Goal: Information Seeking & Learning: Learn about a topic

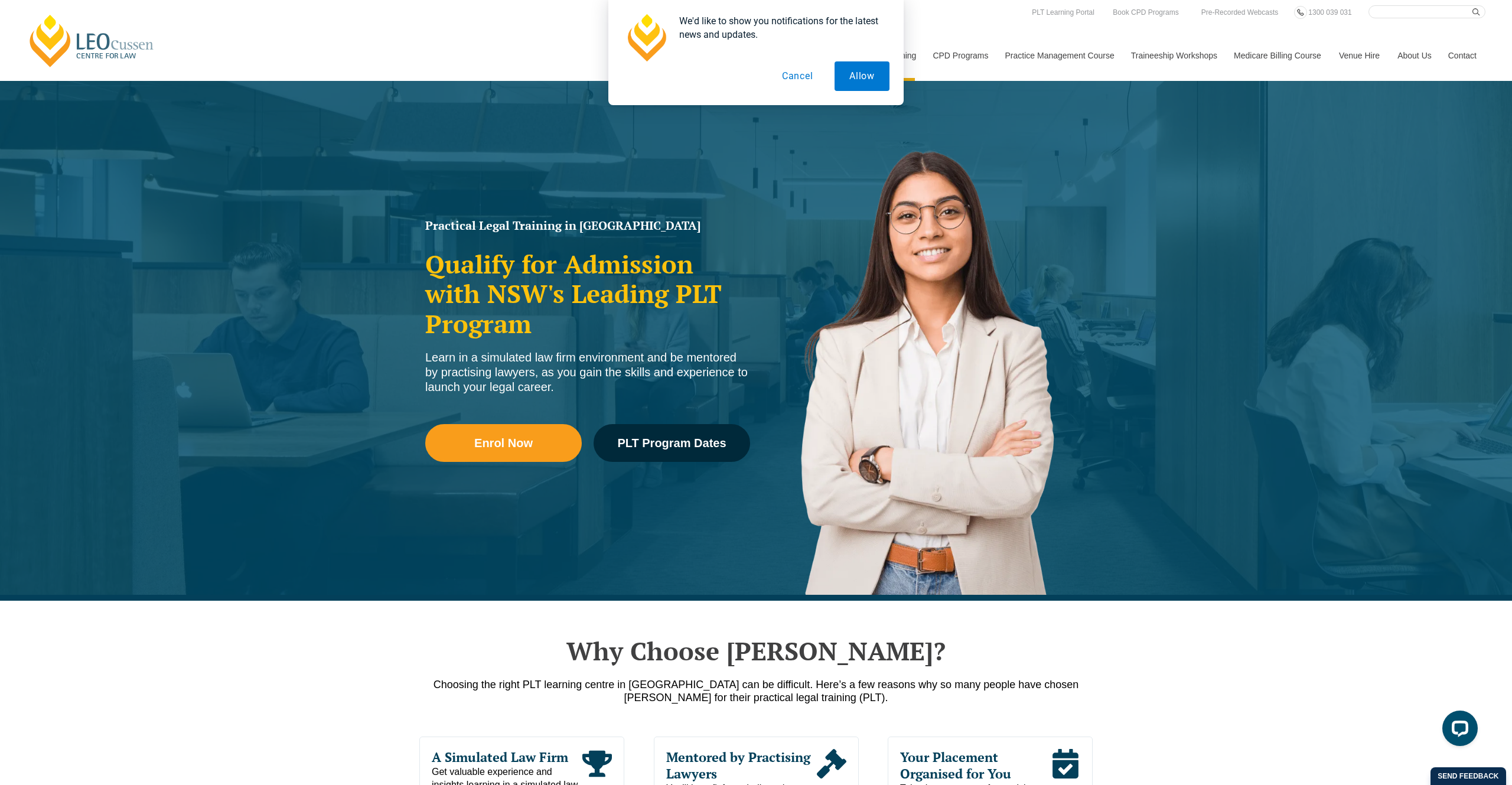
click at [788, 72] on button "Cancel" at bounding box center [797, 76] width 61 height 29
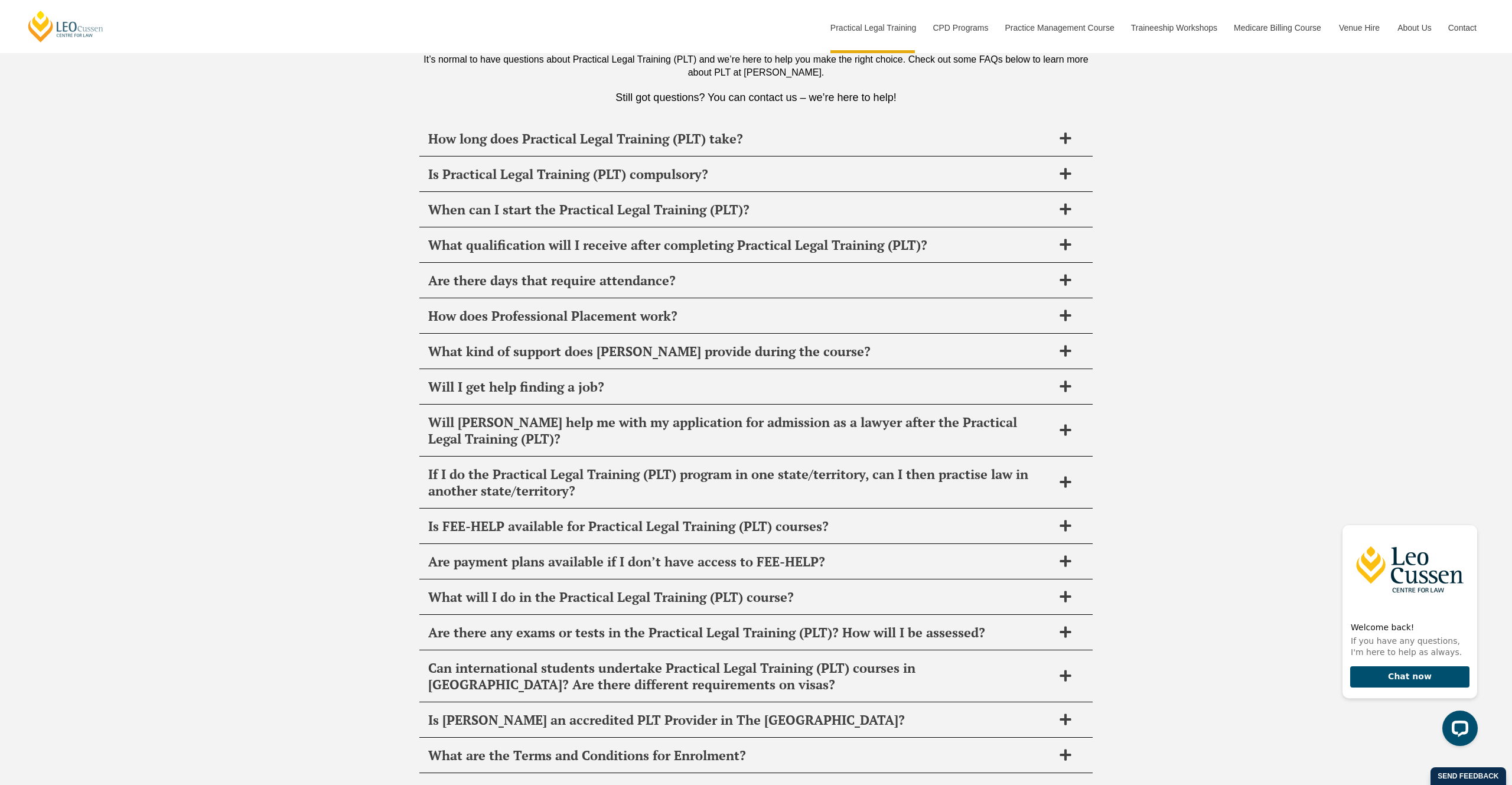
scroll to position [5858, 0]
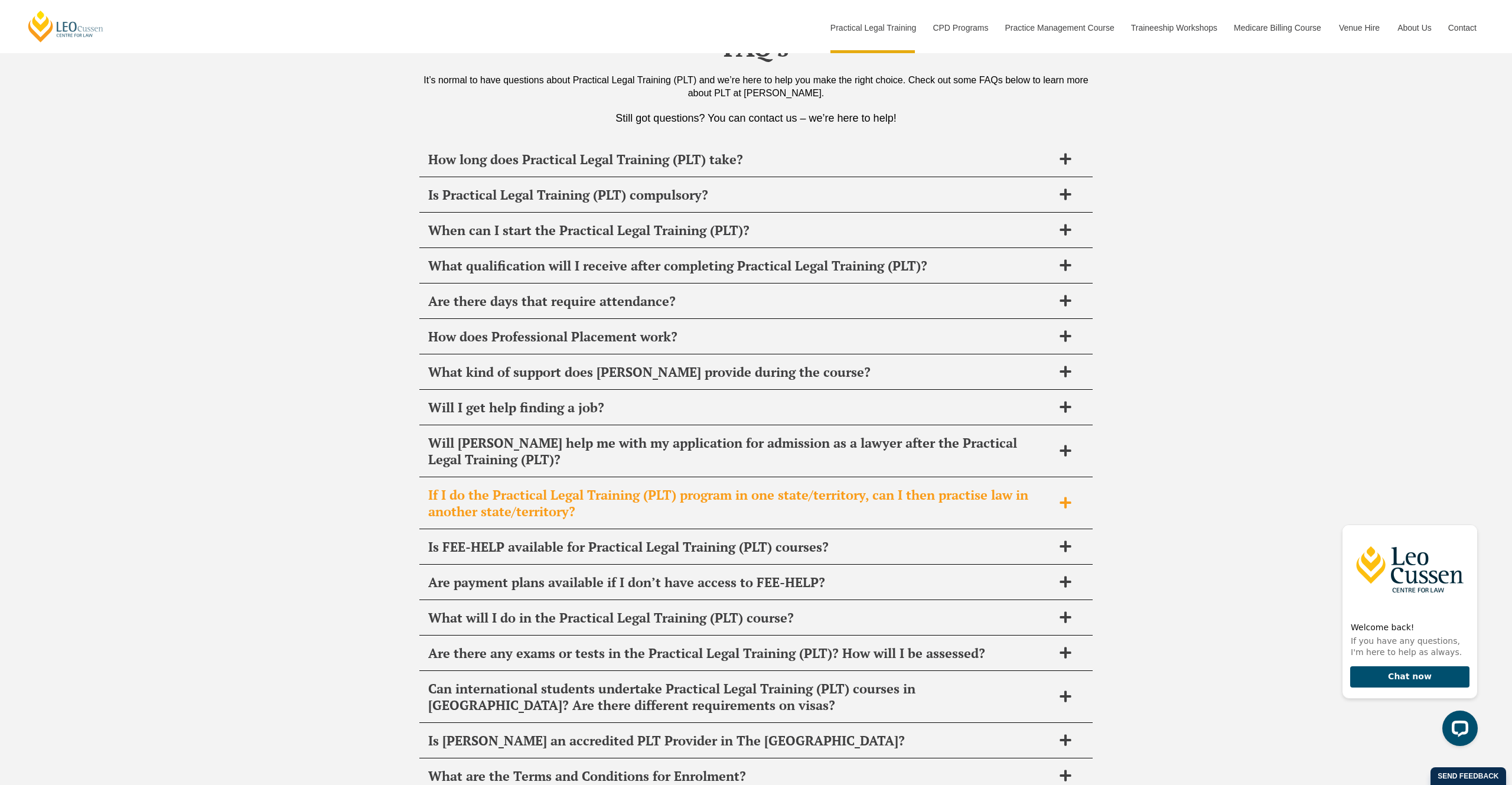
click at [956, 486] on span "If I do the Practical Legal Training (PLT) program in one state/territory, can …" at bounding box center [741, 503] width 625 height 33
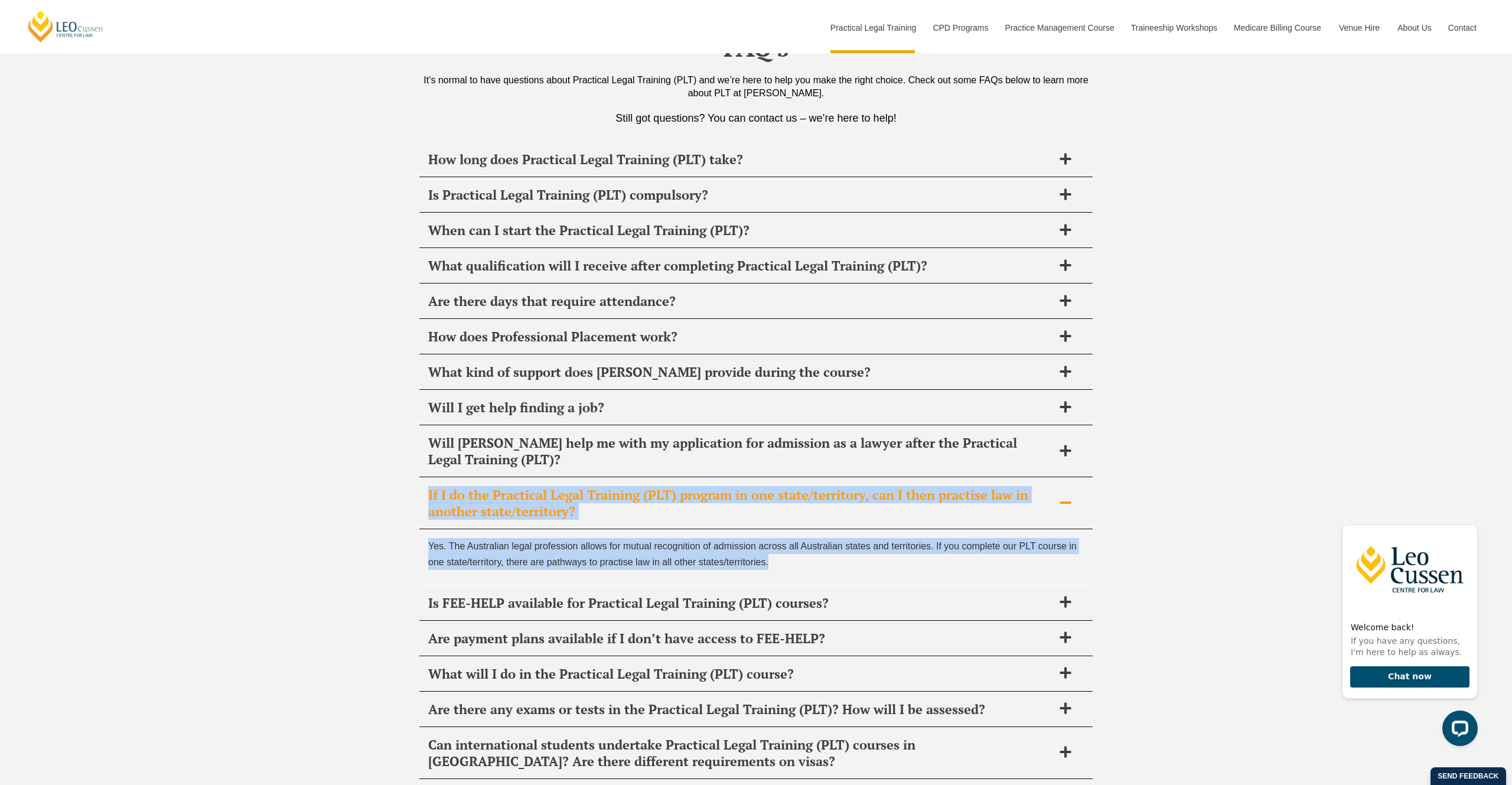
drag, startPoint x: 773, startPoint y: 428, endPoint x: 416, endPoint y: 365, distance: 362.5
click at [416, 365] on div "FAQ's It’s normal to have questions about Practical Legal Training (PLT) and we…" at bounding box center [756, 466] width 1512 height 945
copy div "If I do the Practical Legal Training (PLT) program in one state/territory, can …"
click at [1199, 435] on div "FAQ's It’s normal to have questions about Practical Legal Training (PLT) and we…" at bounding box center [756, 466] width 1512 height 945
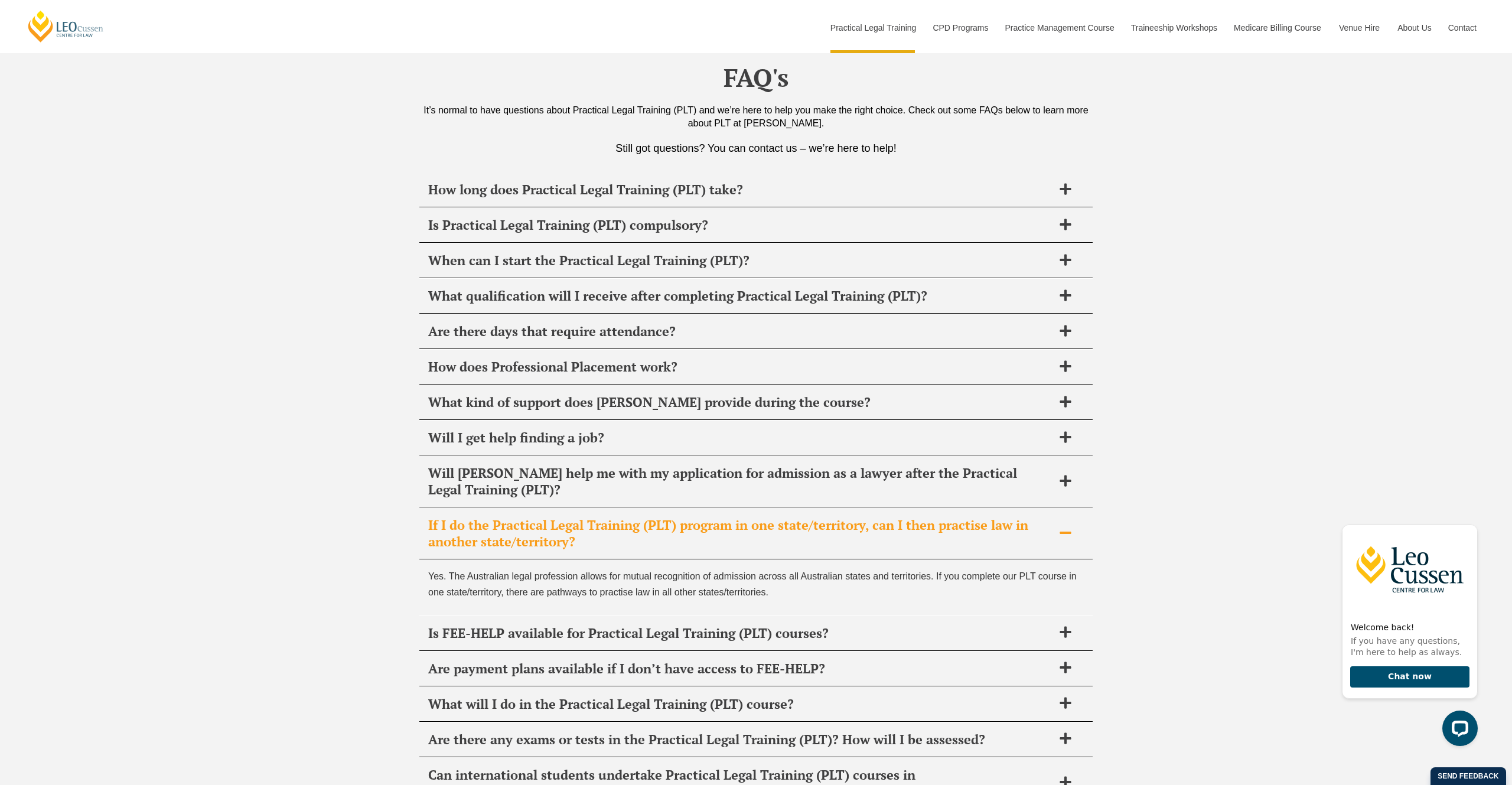
scroll to position [5778, 0]
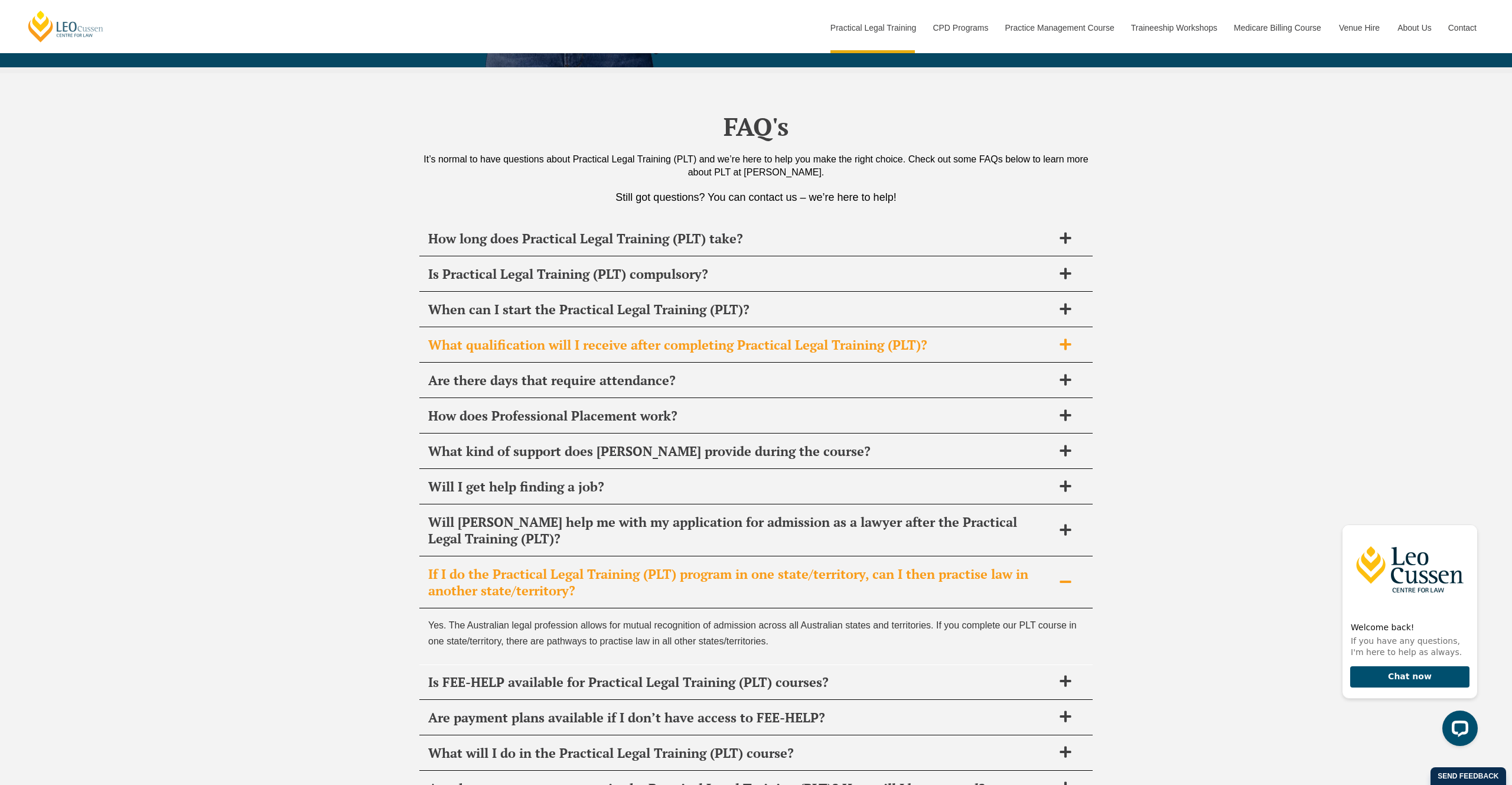
click at [907, 336] on span "What qualification will I receive after completing Practical Legal Training (PL…" at bounding box center [741, 344] width 625 height 16
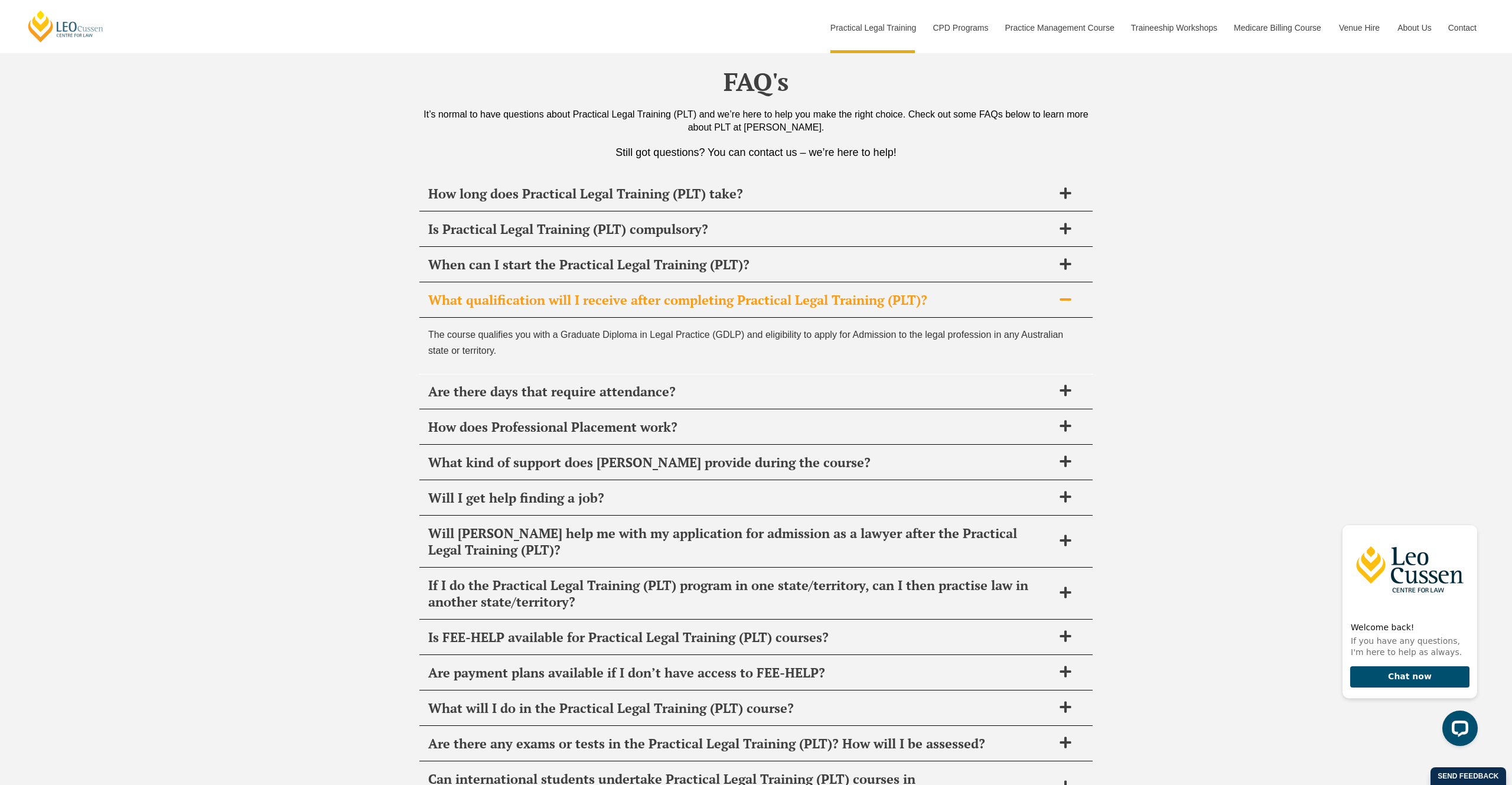
scroll to position [5942, 0]
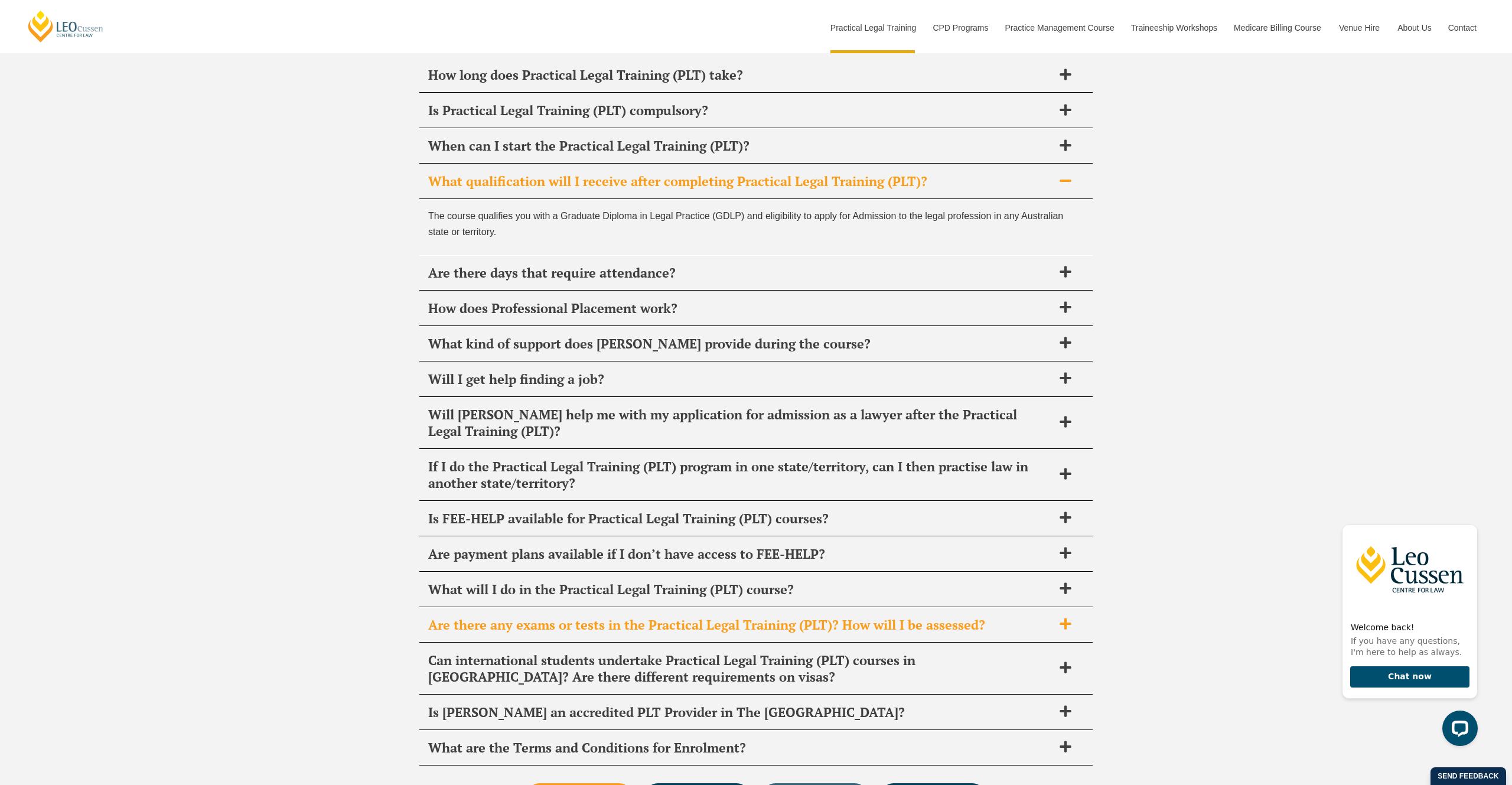
click at [968, 617] on span "Are there any exams or tests in the Practical Legal Training (PLT)? How will I …" at bounding box center [741, 625] width 625 height 16
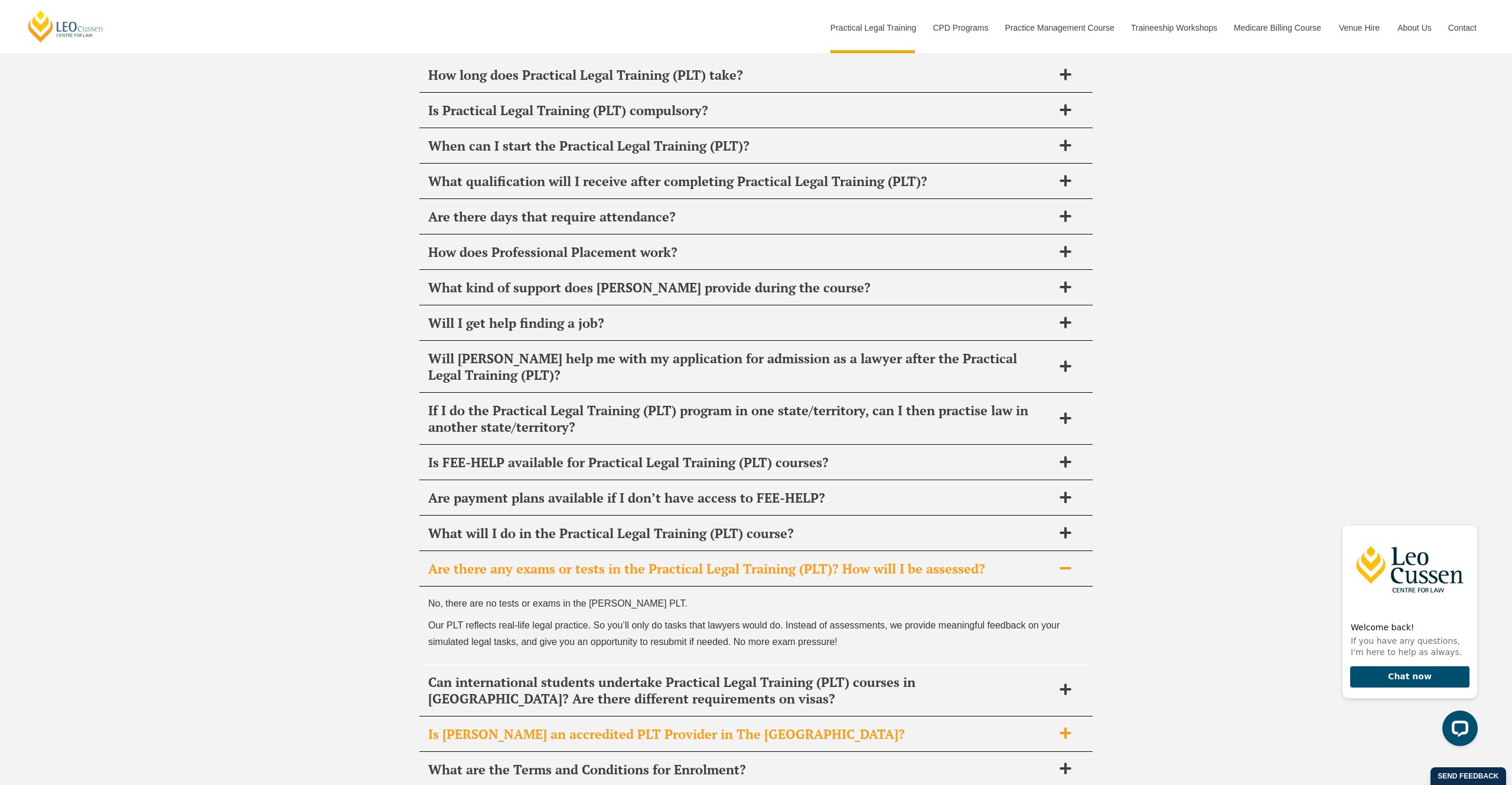
click at [968, 726] on span "Is [PERSON_NAME] an accredited PLT Provider in The [GEOGRAPHIC_DATA]?" at bounding box center [741, 733] width 625 height 16
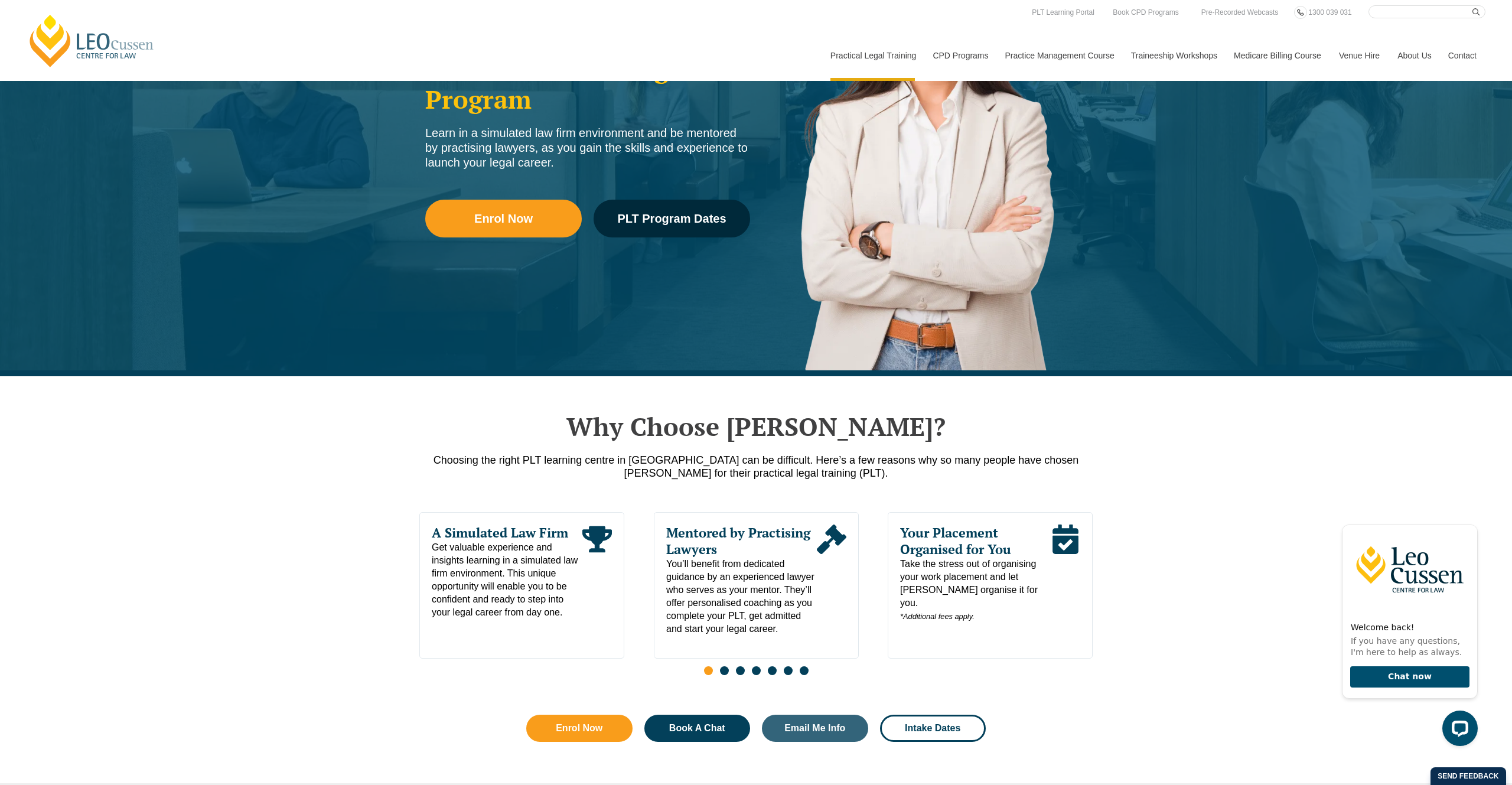
scroll to position [0, 0]
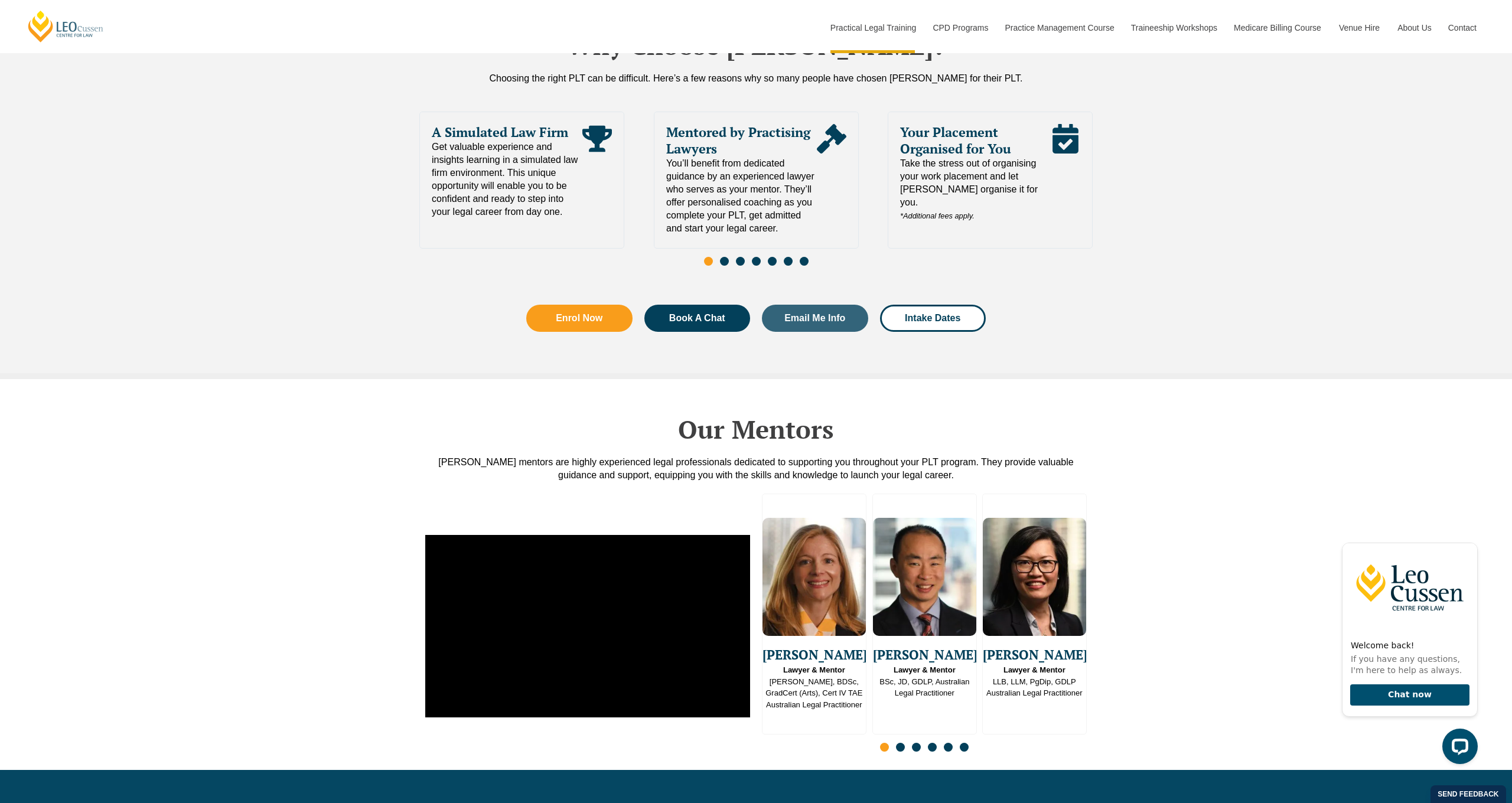
scroll to position [2853, 0]
